Goal: Find specific page/section: Find specific page/section

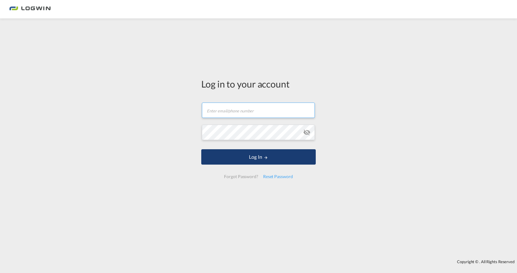
type input "[PERSON_NAME][EMAIL_ADDRESS][PERSON_NAME][DOMAIN_NAME]"
click at [264, 155] on button "Log In" at bounding box center [258, 156] width 114 height 15
